Goal: Task Accomplishment & Management: Use online tool/utility

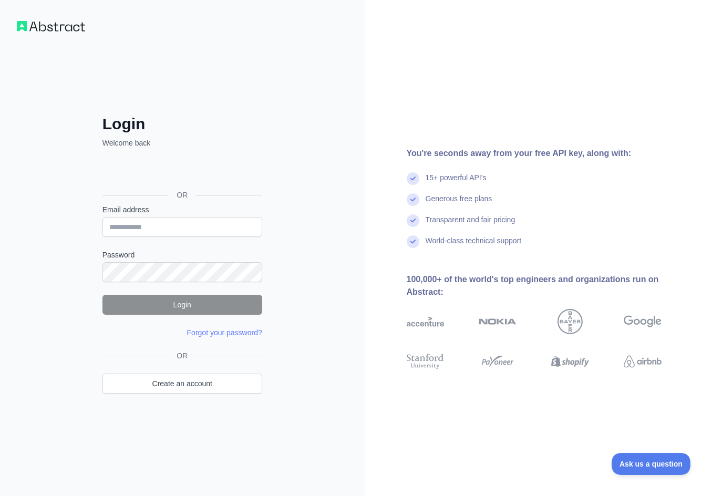
click at [430, 214] on div "Generous free plans" at bounding box center [459, 203] width 67 height 21
click at [185, 230] on input "Email address" at bounding box center [182, 227] width 160 height 20
click at [187, 383] on link "Create an account" at bounding box center [182, 384] width 160 height 20
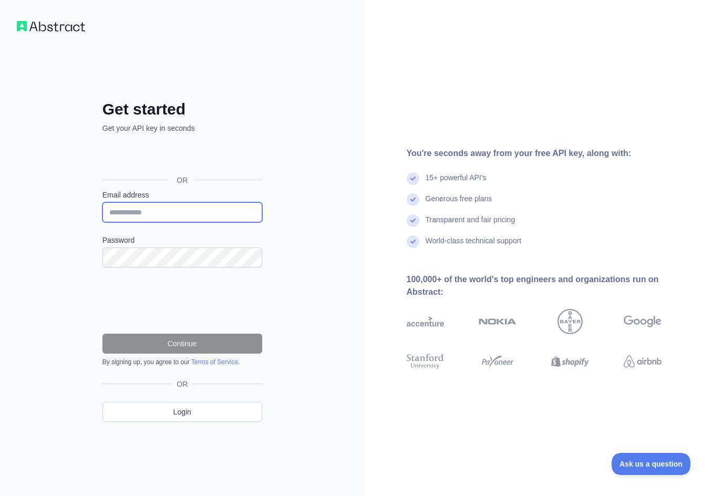
click at [145, 208] on input "Email address" at bounding box center [182, 212] width 160 height 20
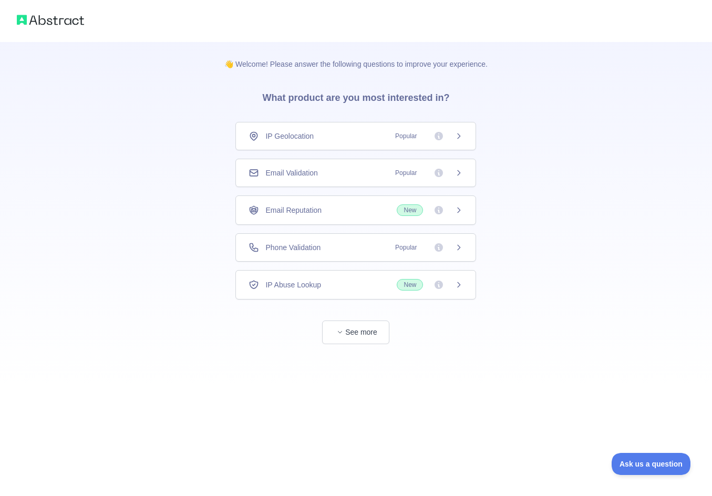
click at [529, 403] on div "👋 Welcome! Please answer the following questions to improve your experience. Wh…" at bounding box center [356, 248] width 712 height 496
click at [346, 333] on button "See more" at bounding box center [355, 333] width 67 height 24
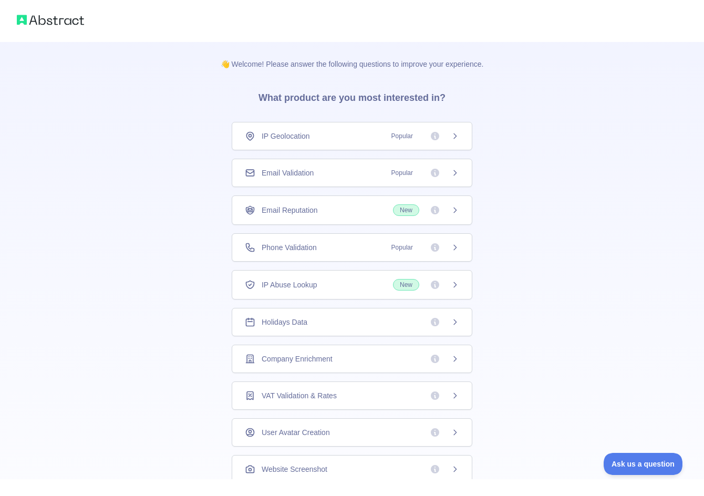
click at [614, 183] on div "👋 Welcome! Please answer the following questions to improve your experience. Wh…" at bounding box center [352, 334] width 704 height 668
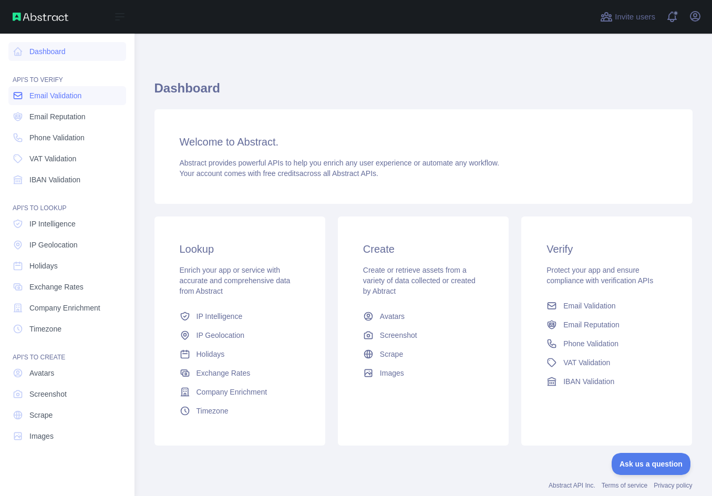
click at [58, 98] on span "Email Validation" at bounding box center [55, 95] width 52 height 11
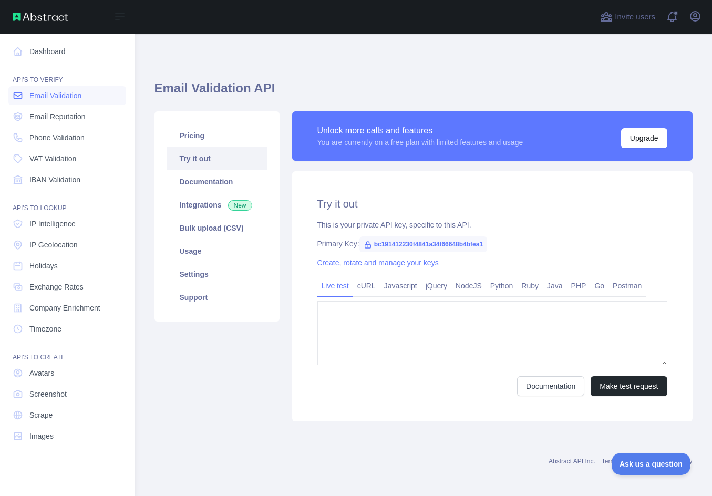
type textarea "**********"
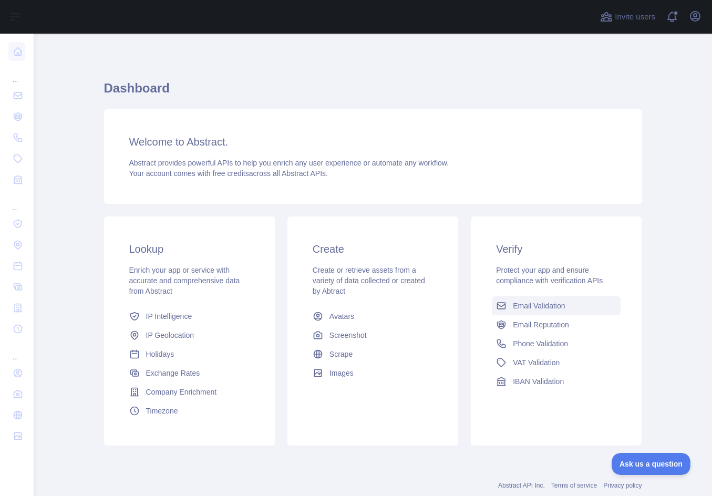
click at [534, 307] on span "Email Validation" at bounding box center [539, 306] width 52 height 11
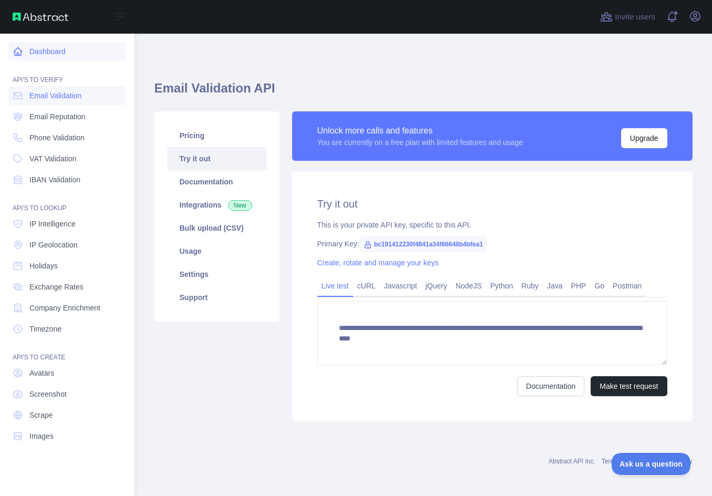
click at [20, 58] on link "Dashboard" at bounding box center [67, 51] width 118 height 19
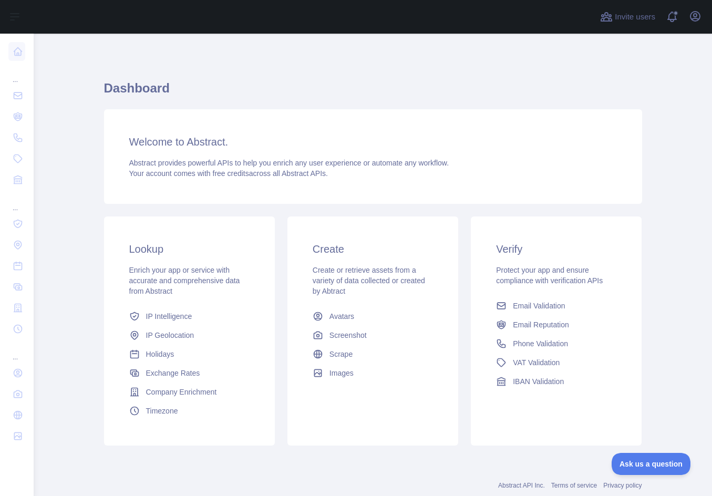
click at [407, 447] on div "Lookup Enrich your app or service with accurate and comprehensive data from Abs…" at bounding box center [373, 331] width 551 height 242
drag, startPoint x: 375, startPoint y: 86, endPoint x: 365, endPoint y: 88, distance: 9.7
click at [375, 86] on h1 "Dashboard" at bounding box center [373, 92] width 538 height 25
click at [667, 13] on span at bounding box center [676, 17] width 21 height 34
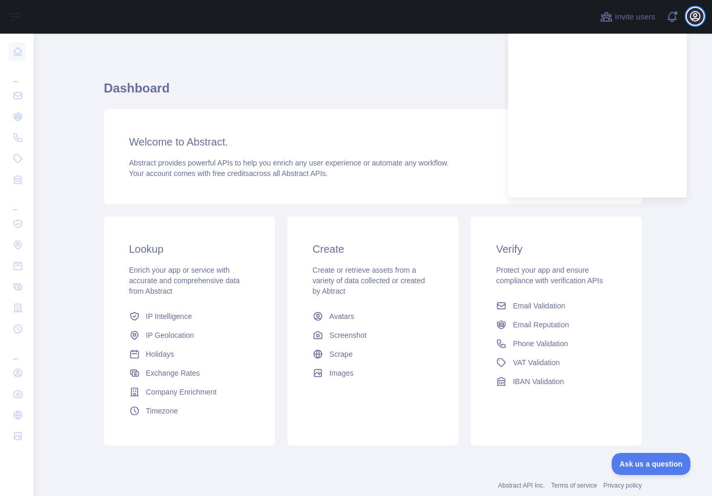
click at [696, 17] on icon "button" at bounding box center [695, 16] width 13 height 13
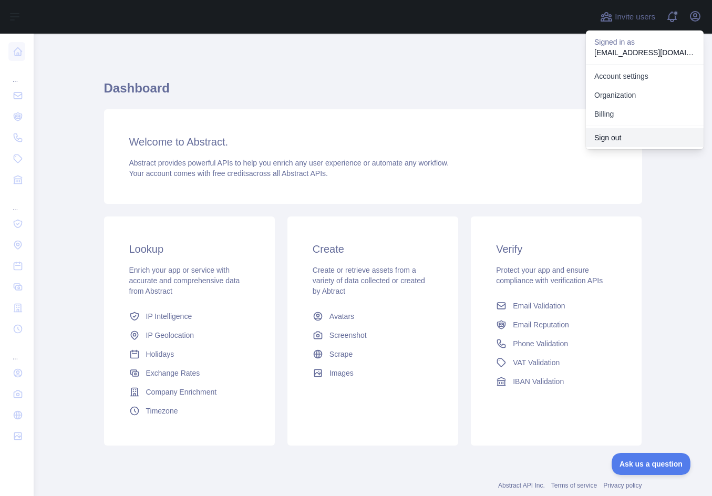
click at [634, 137] on button "Sign out" at bounding box center [645, 137] width 118 height 19
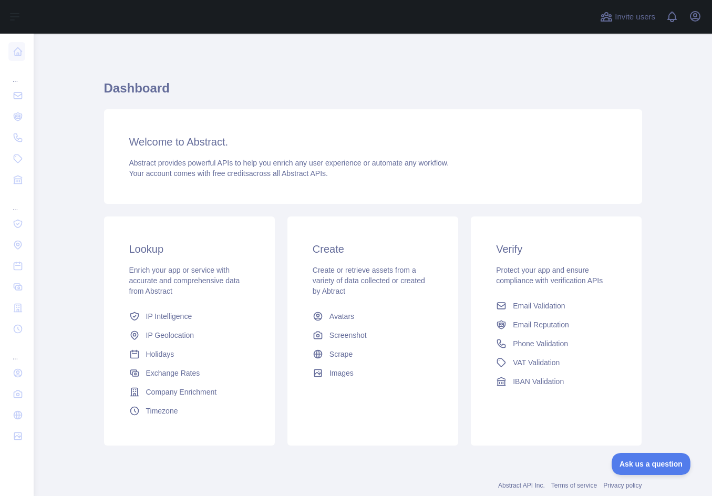
scroll to position [27, 0]
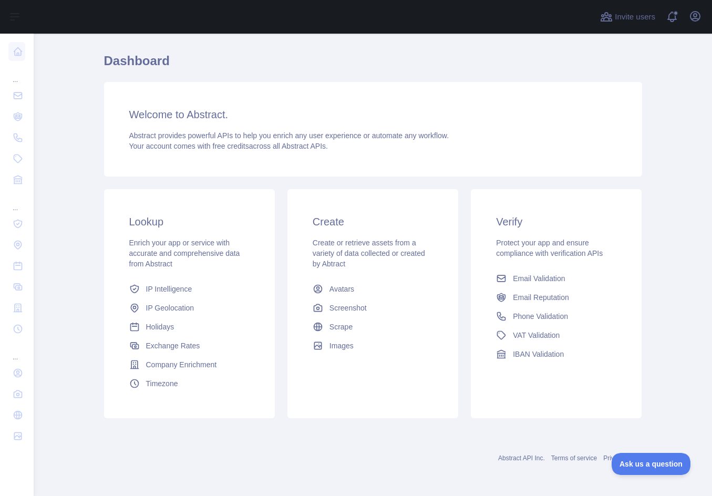
click at [512, 101] on div "Welcome to Abstract. Abstract provides powerful APIs to help you enrich any use…" at bounding box center [373, 129] width 538 height 95
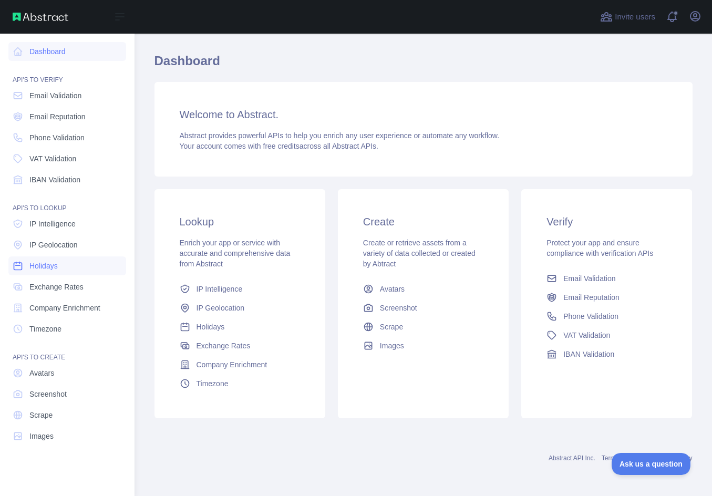
click at [50, 272] on link "Holidays" at bounding box center [67, 265] width 118 height 19
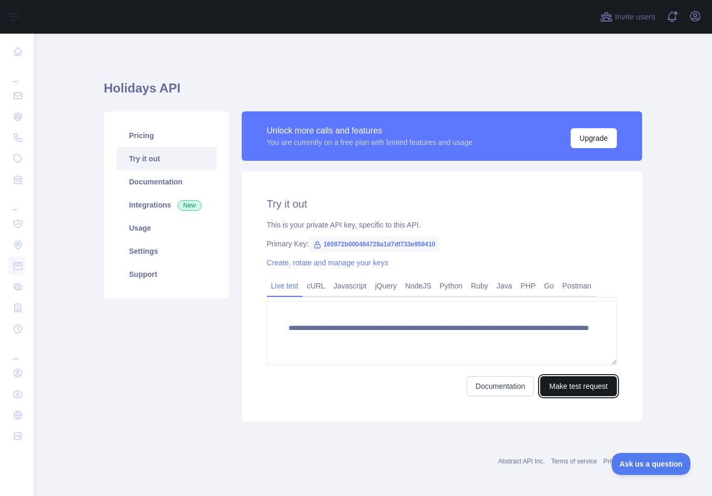
click at [563, 384] on button "Make test request" at bounding box center [578, 386] width 76 height 20
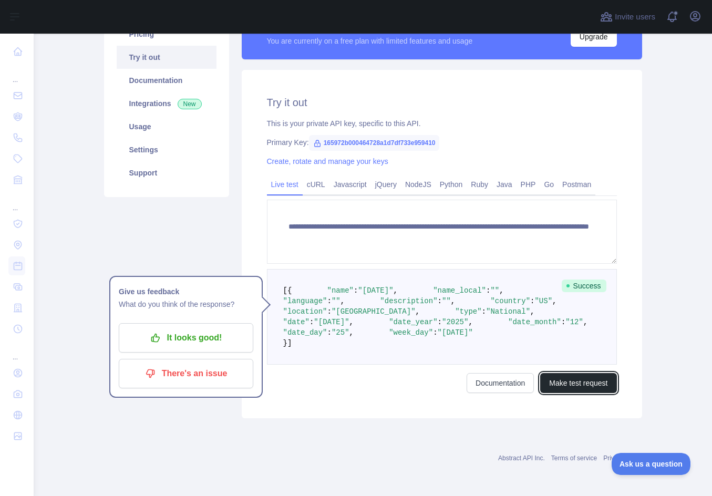
scroll to position [158, 0]
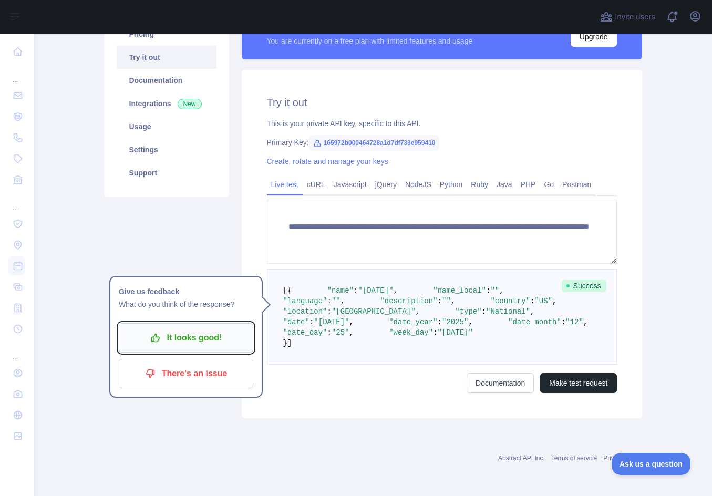
click at [213, 329] on p "It looks good!" at bounding box center [186, 338] width 119 height 18
